Goal: Communication & Community: Answer question/provide support

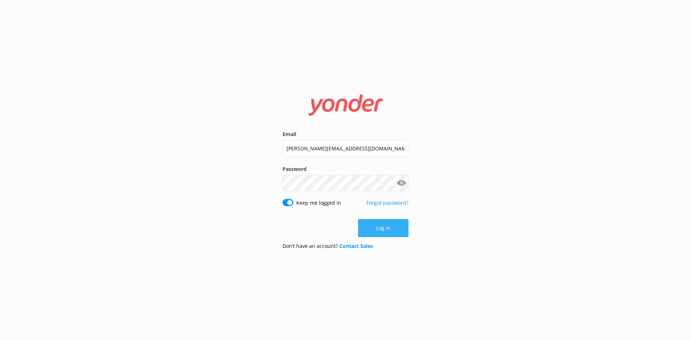
click at [389, 231] on button "Log in" at bounding box center [383, 228] width 50 height 18
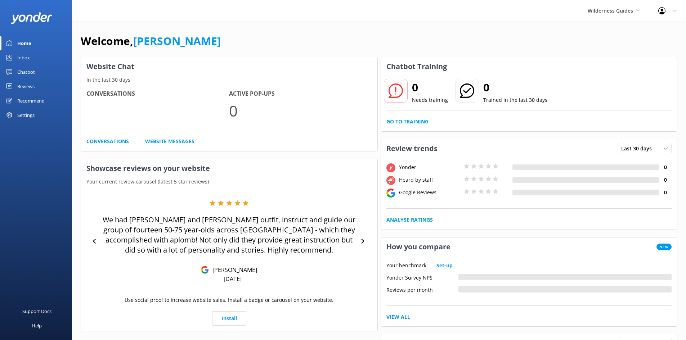
click at [23, 57] on div "Inbox" at bounding box center [23, 57] width 13 height 14
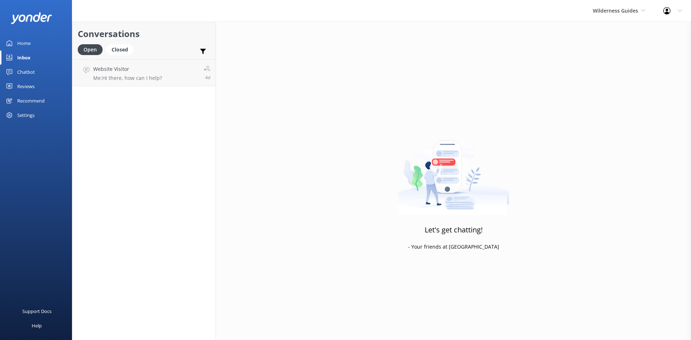
click at [627, 15] on div "Wilderness Guides Cougar Line Water Taxi Furneaux Lodge Punga Cove (OLD) Marlbo…" at bounding box center [619, 11] width 71 height 22
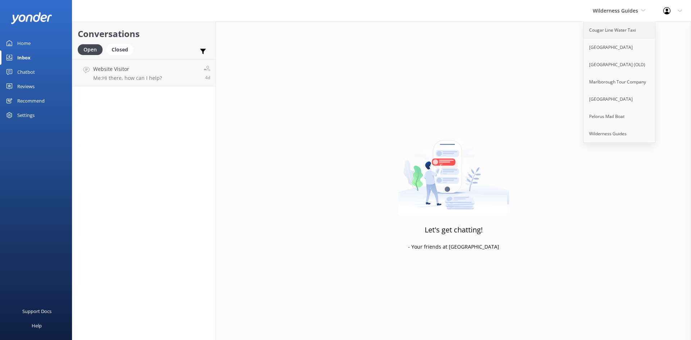
click at [615, 32] on link "Cougar Line Water Taxi" at bounding box center [620, 30] width 72 height 17
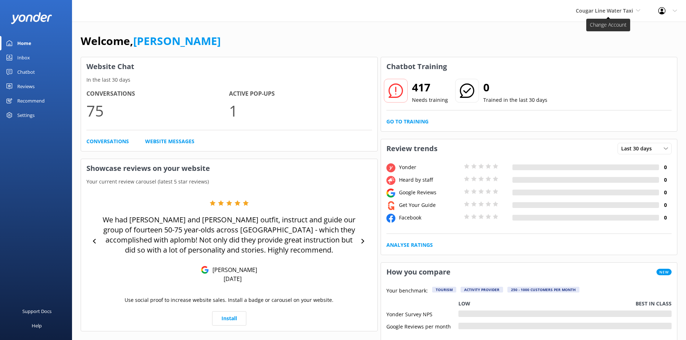
click at [632, 9] on span "Cougar Line Water Taxi" at bounding box center [603, 10] width 57 height 7
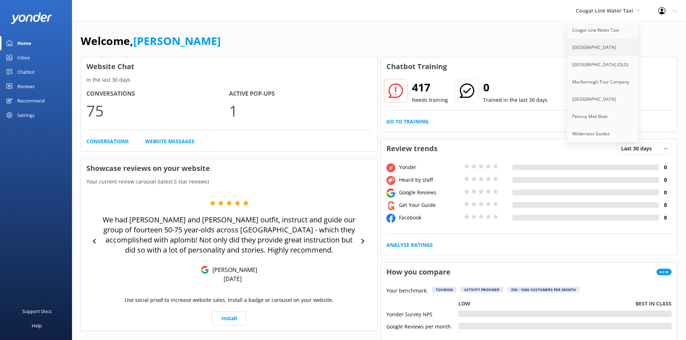
click at [592, 46] on link "[GEOGRAPHIC_DATA]" at bounding box center [602, 47] width 72 height 17
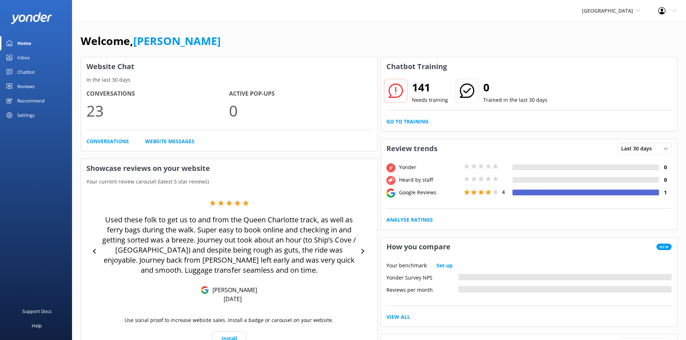
click at [640, 11] on div "Furneaux Lodge Cougar Line Water Taxi Furneaux Lodge Punga Cove (OLD) Marlborou…" at bounding box center [611, 11] width 76 height 22
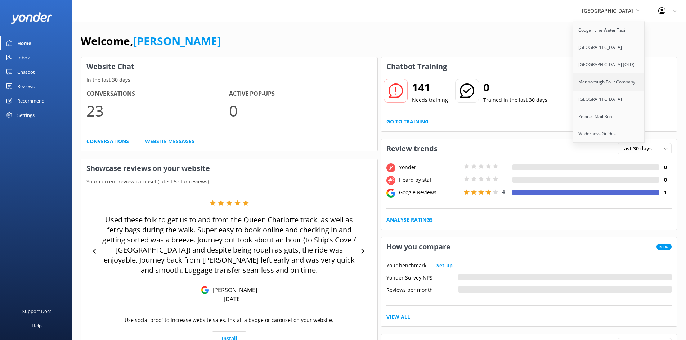
click at [605, 81] on link "Marlborough Tour Company" at bounding box center [609, 81] width 72 height 17
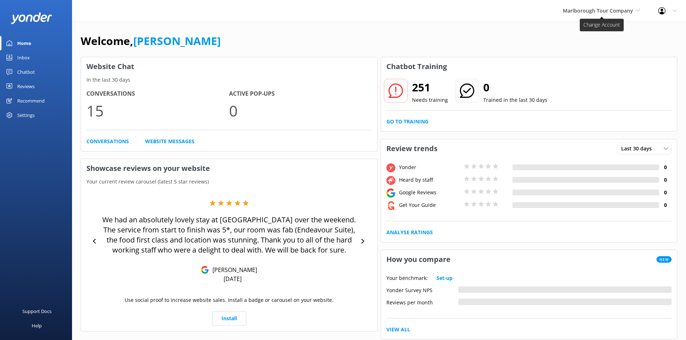
click at [636, 12] on icon at bounding box center [638, 10] width 4 height 4
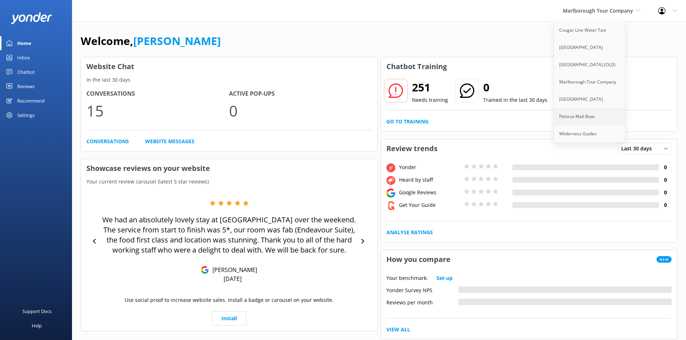
click at [591, 114] on link "Pelorus Mail Boat" at bounding box center [590, 116] width 72 height 17
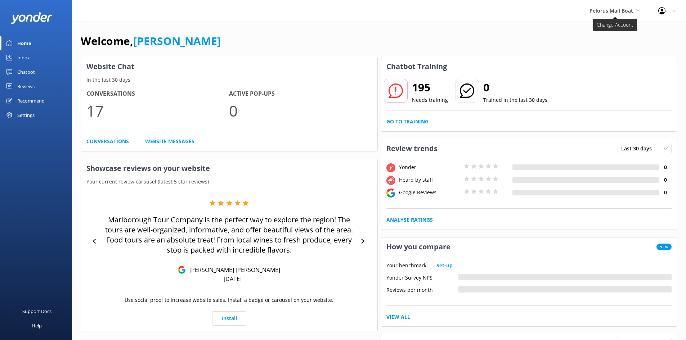
click at [625, 10] on span "Pelorus Mail Boat" at bounding box center [611, 10] width 44 height 7
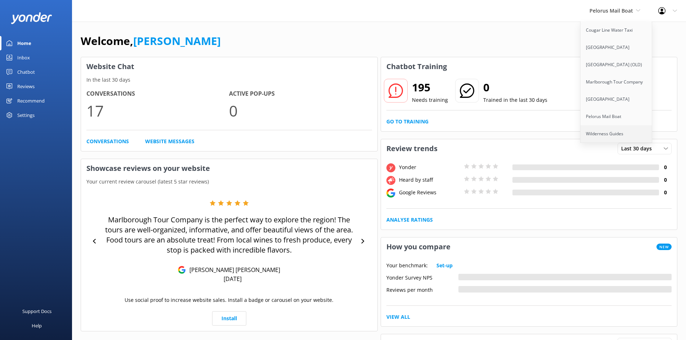
click at [605, 134] on link "Wilderness Guides" at bounding box center [616, 133] width 72 height 17
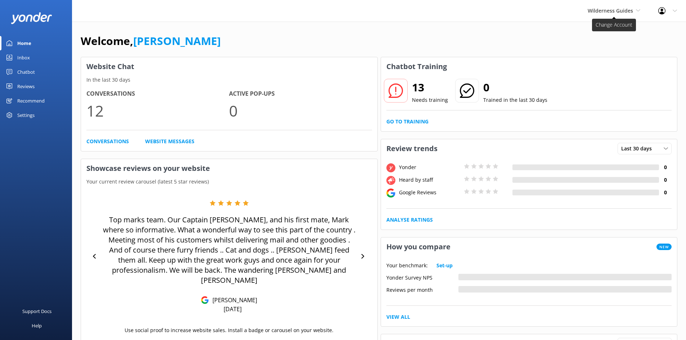
click at [627, 13] on span "Wilderness Guides" at bounding box center [609, 10] width 45 height 7
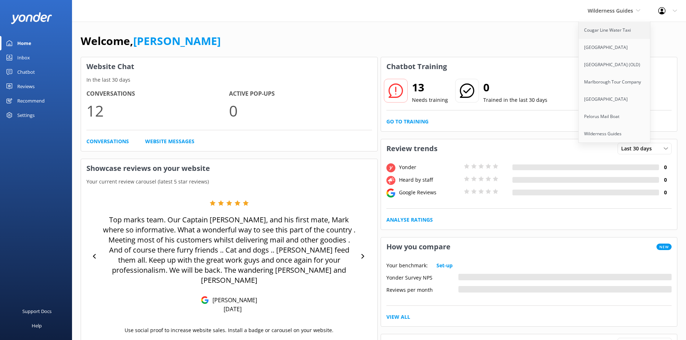
click at [600, 34] on link "Cougar Line Water Taxi" at bounding box center [614, 30] width 72 height 17
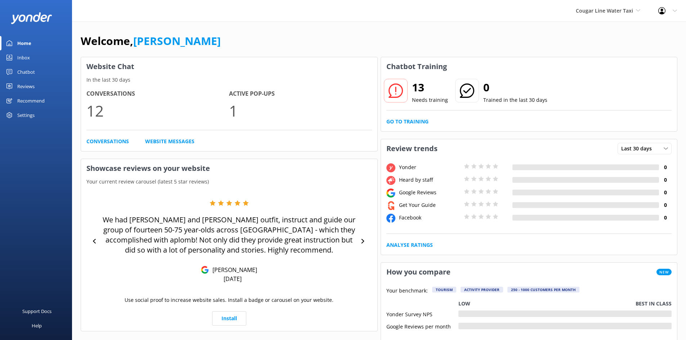
click at [22, 58] on div "Inbox" at bounding box center [23, 57] width 13 height 14
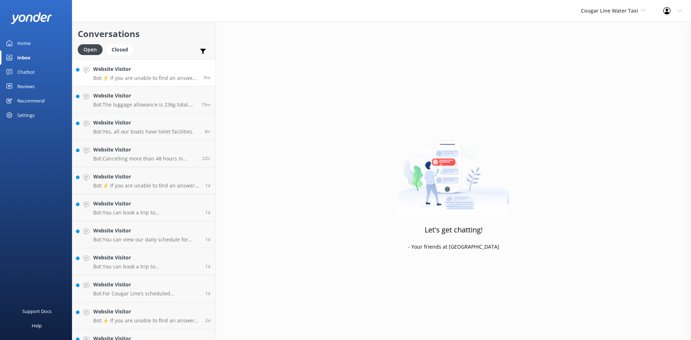
click at [118, 74] on div "Website Visitor Bot: ⚡ If you are unable to find an answer to your question onl…" at bounding box center [145, 72] width 105 height 15
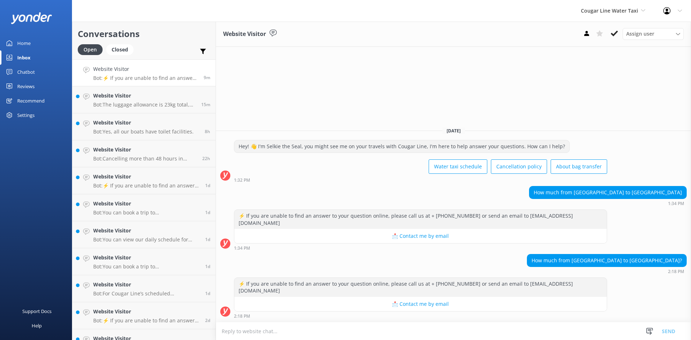
click at [375, 330] on textarea at bounding box center [453, 331] width 475 height 18
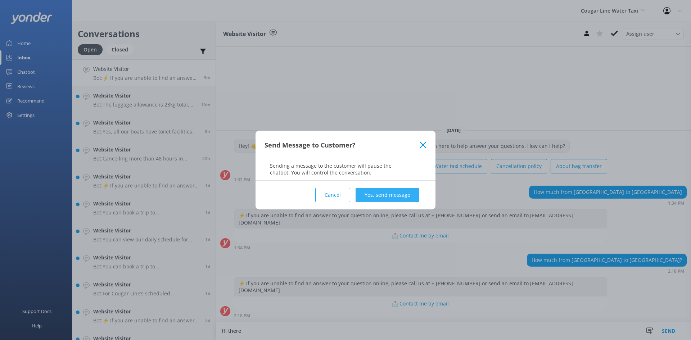
type textarea "Hi there"
click at [395, 196] on button "Yes, send message" at bounding box center [388, 195] width 64 height 14
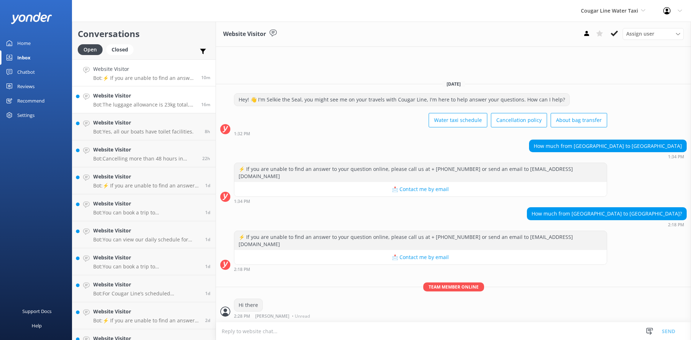
click at [154, 100] on h4 "Website Visitor" at bounding box center [144, 96] width 103 height 8
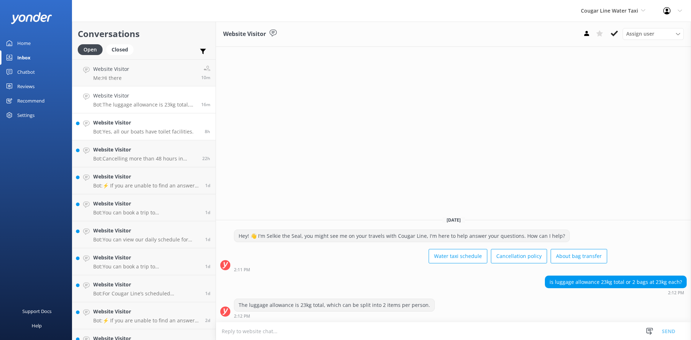
click at [152, 127] on div "Website Visitor Bot: Yes, all our boats have toilet facilities." at bounding box center [143, 127] width 100 height 16
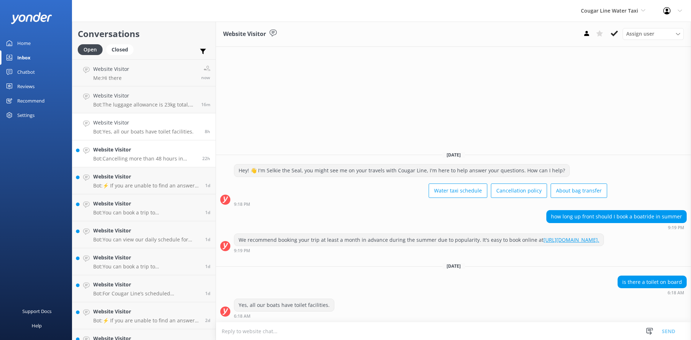
click at [152, 159] on p "Bot: Cancelling more than 48 hours in advance before your departure is fully re…" at bounding box center [145, 158] width 104 height 6
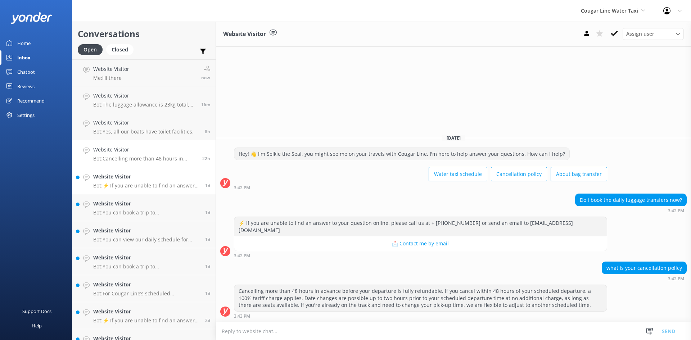
click at [153, 170] on link "Website Visitor Bot: ⚡ If you are unable to find an answer to your question onl…" at bounding box center [143, 180] width 143 height 27
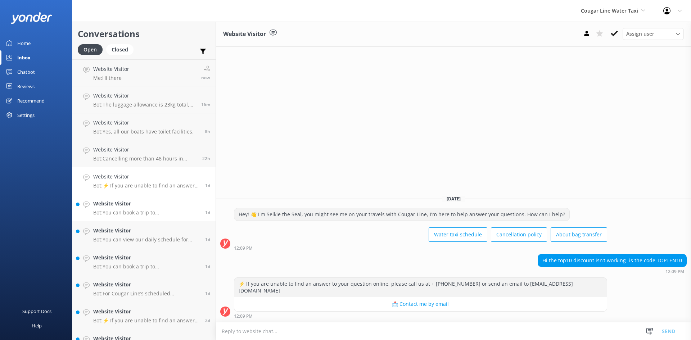
click at [151, 207] on h4 "Website Visitor" at bounding box center [146, 204] width 107 height 8
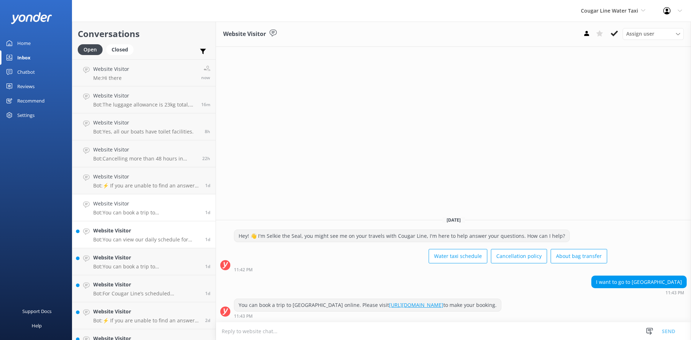
click at [151, 230] on h4 "Website Visitor" at bounding box center [146, 231] width 107 height 8
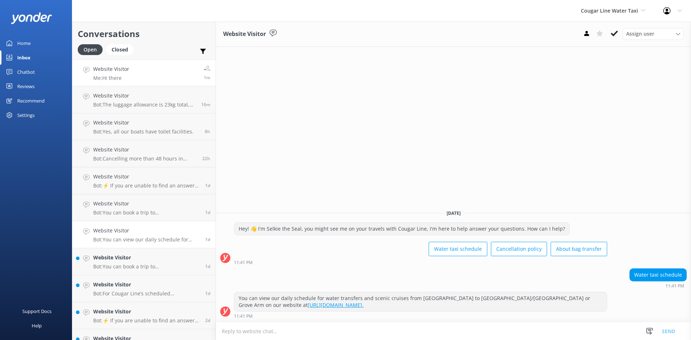
click at [135, 77] on link "Website Visitor Me: Hi there 1m" at bounding box center [143, 72] width 143 height 27
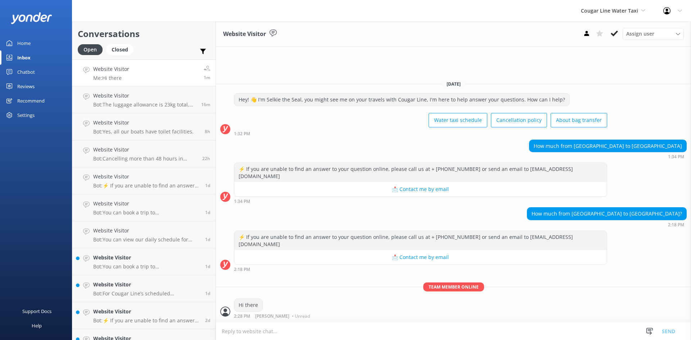
click at [28, 39] on div "Home" at bounding box center [23, 43] width 13 height 14
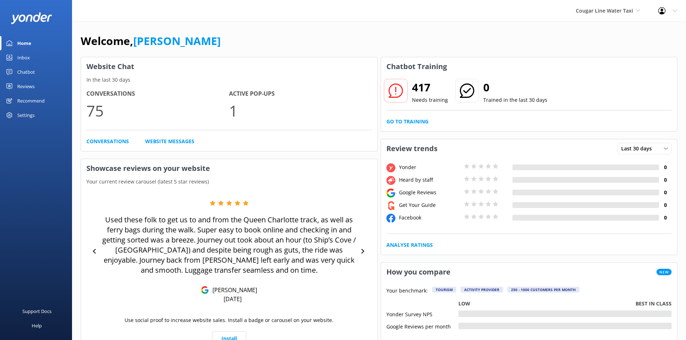
click at [29, 58] on div "Inbox" at bounding box center [23, 57] width 13 height 14
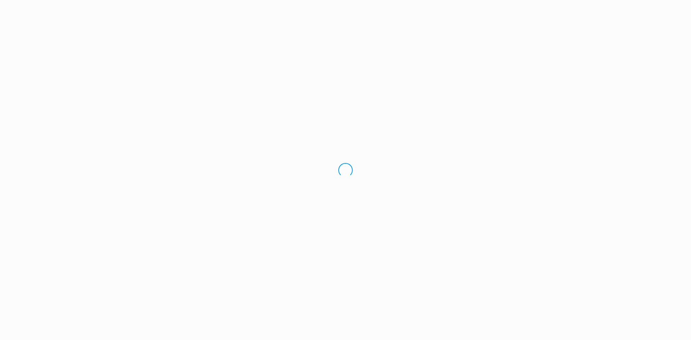
click at [26, 57] on div "Loading.." at bounding box center [345, 170] width 691 height 340
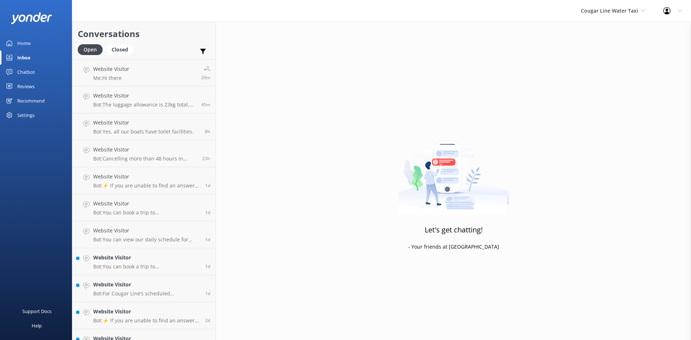
click at [27, 69] on div "Chatbot" at bounding box center [26, 72] width 18 height 14
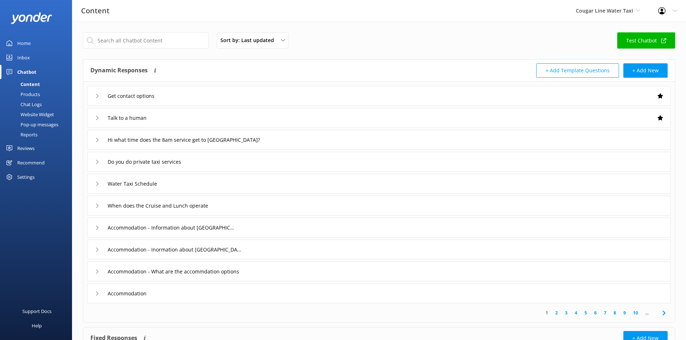
drag, startPoint x: 35, startPoint y: 48, endPoint x: 30, endPoint y: 43, distance: 6.6
click at [35, 47] on link "Home" at bounding box center [36, 43] width 72 height 14
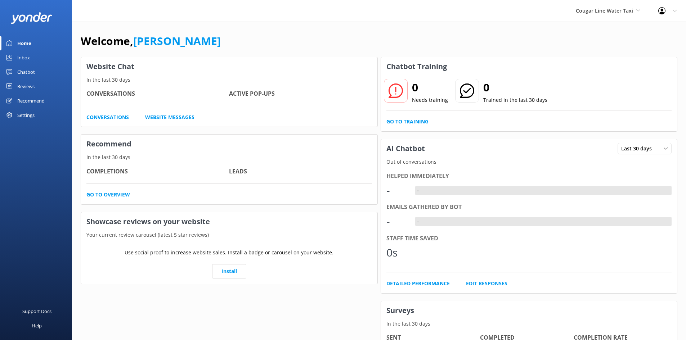
click at [30, 43] on div "Home" at bounding box center [24, 43] width 14 height 14
